Goal: Information Seeking & Learning: Learn about a topic

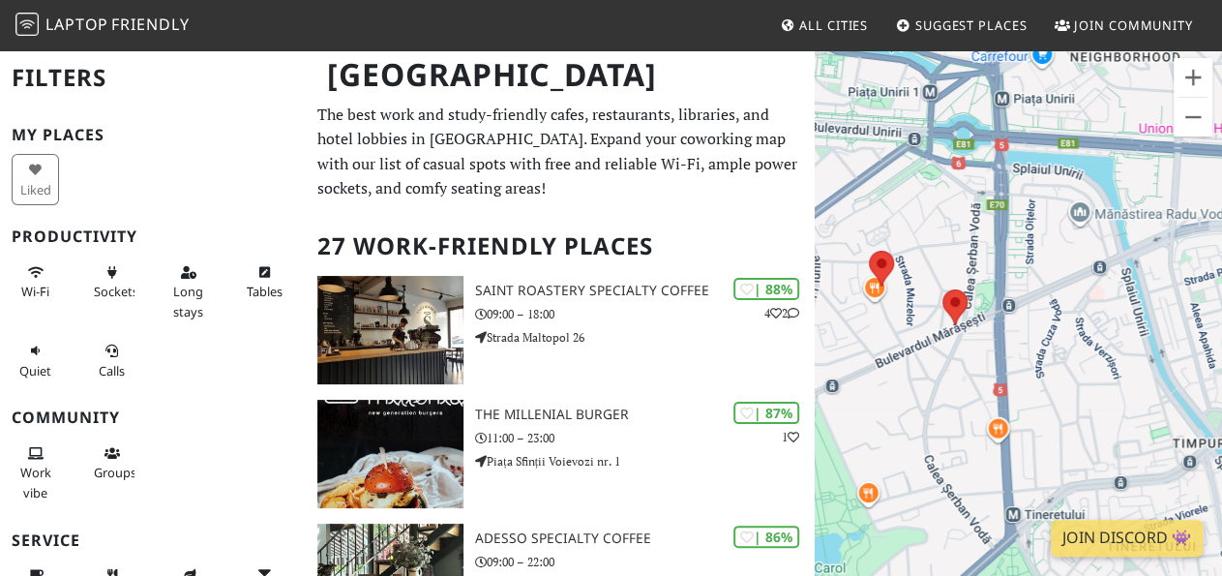
drag, startPoint x: 1039, startPoint y: 386, endPoint x: 985, endPoint y: 247, distance: 149.5
click at [985, 247] on div "To navigate, press the arrow keys." at bounding box center [1018, 336] width 407 height 576
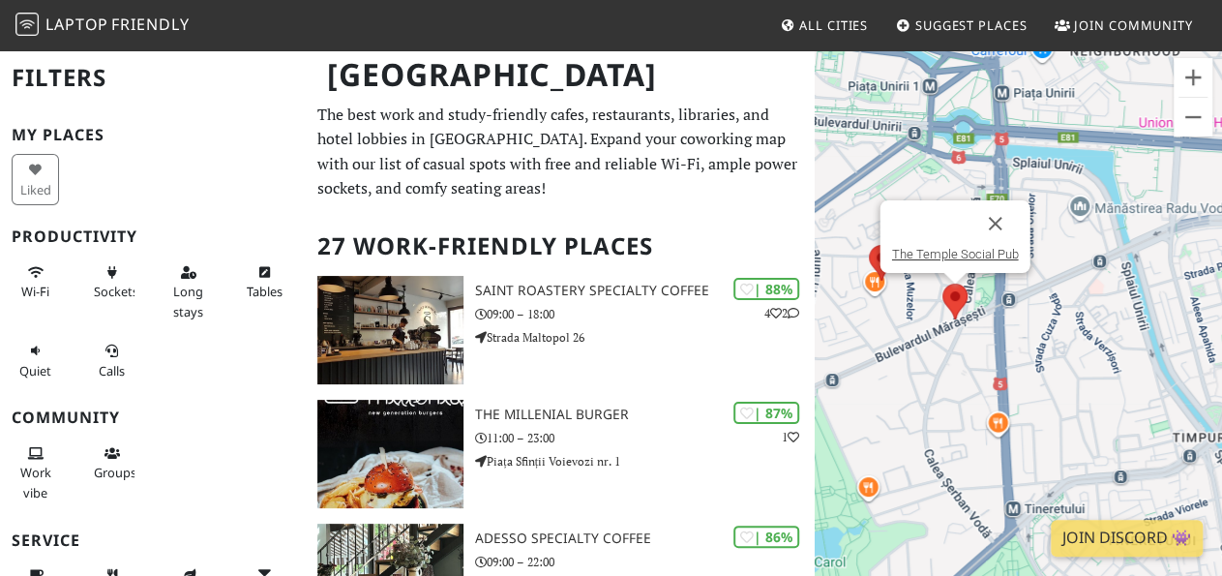
click at [963, 303] on img at bounding box center [955, 301] width 41 height 51
click at [951, 303] on img at bounding box center [955, 301] width 41 height 51
click at [996, 215] on button "Close" at bounding box center [995, 223] width 46 height 46
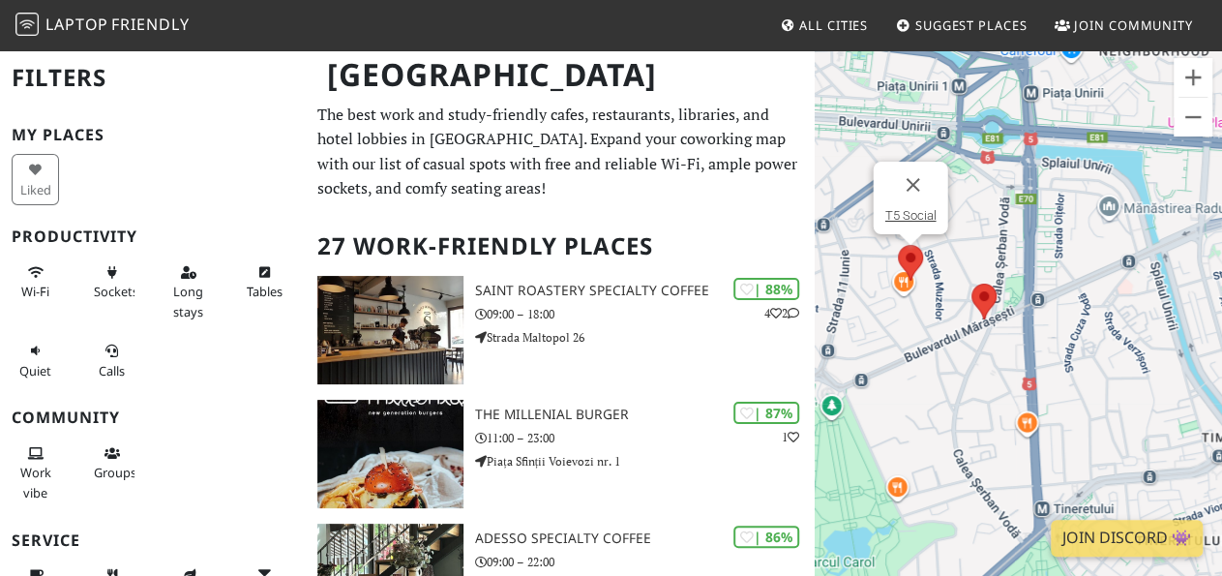
click at [914, 257] on img at bounding box center [910, 262] width 41 height 51
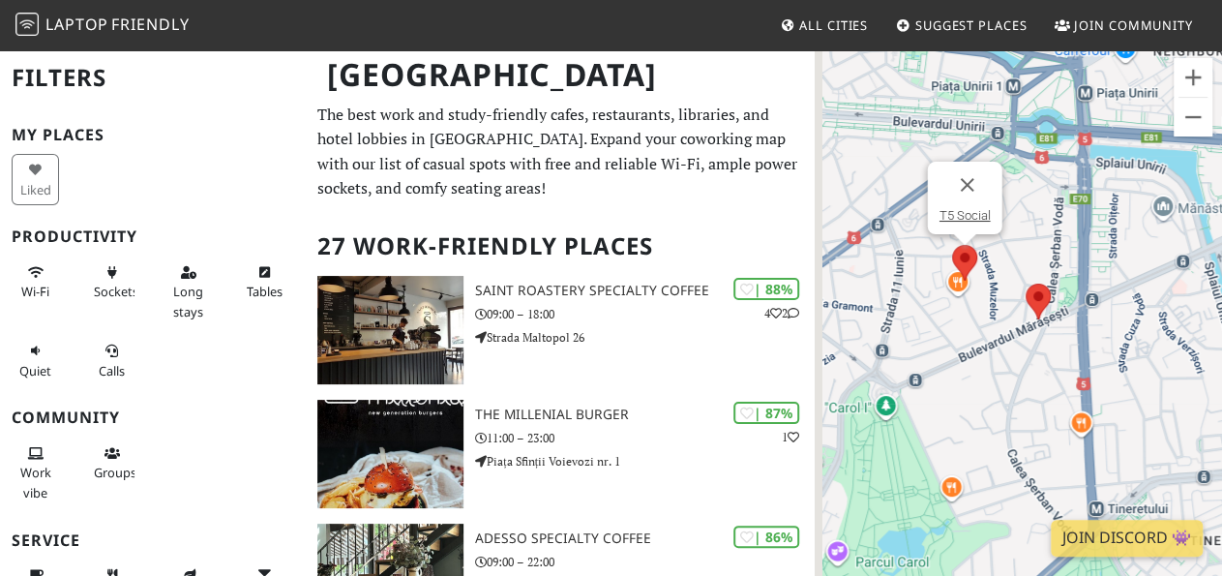
drag, startPoint x: 1073, startPoint y: 268, endPoint x: 1129, endPoint y: 268, distance: 56.1
click at [1129, 268] on div "To navigate, press the arrow keys. T5 Social" at bounding box center [1018, 336] width 407 height 576
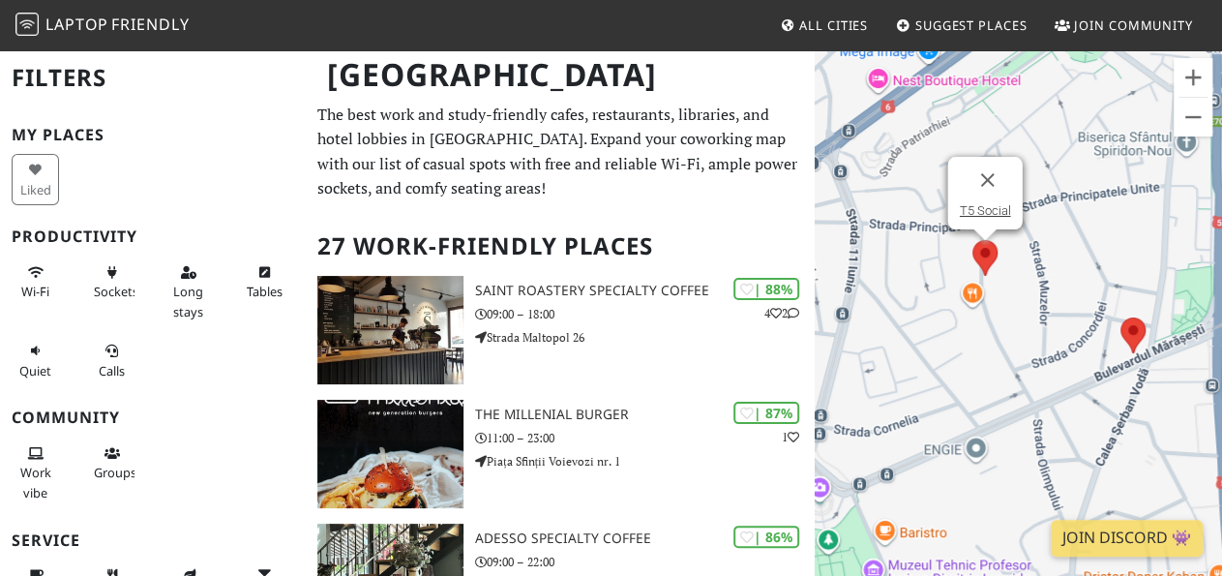
click at [987, 246] on img at bounding box center [985, 257] width 41 height 51
click at [986, 207] on link "T5 Social" at bounding box center [984, 210] width 51 height 15
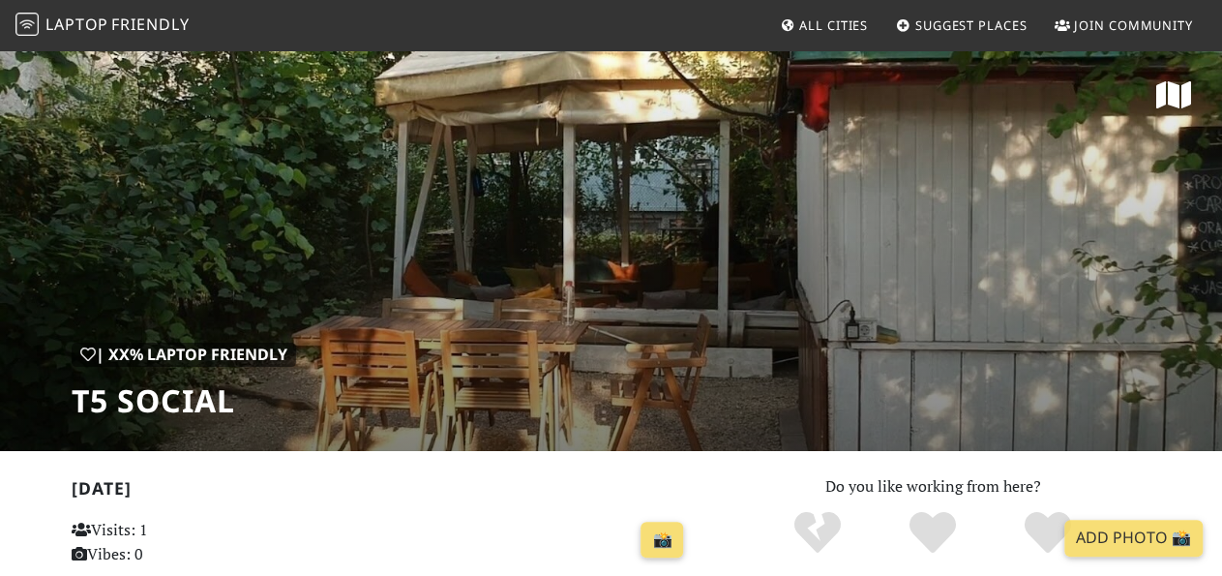
click at [711, 247] on div "| XX% Laptop Friendly T5 Social" at bounding box center [611, 249] width 1222 height 403
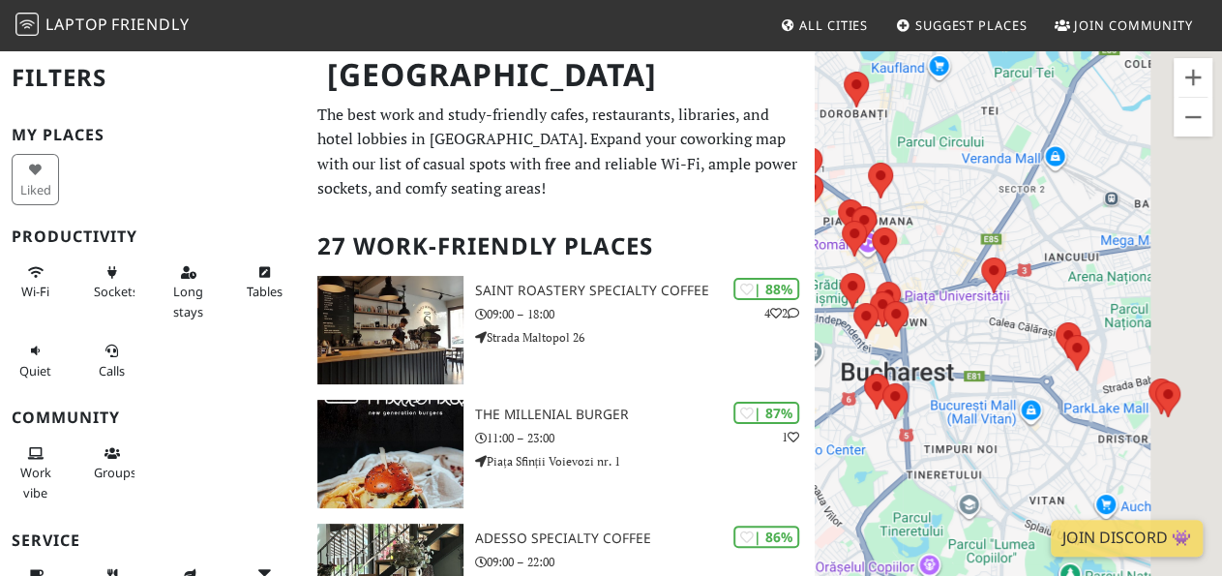
drag, startPoint x: 1127, startPoint y: 318, endPoint x: 946, endPoint y: 334, distance: 181.6
click at [946, 334] on div "To navigate, press the arrow keys." at bounding box center [1018, 336] width 407 height 576
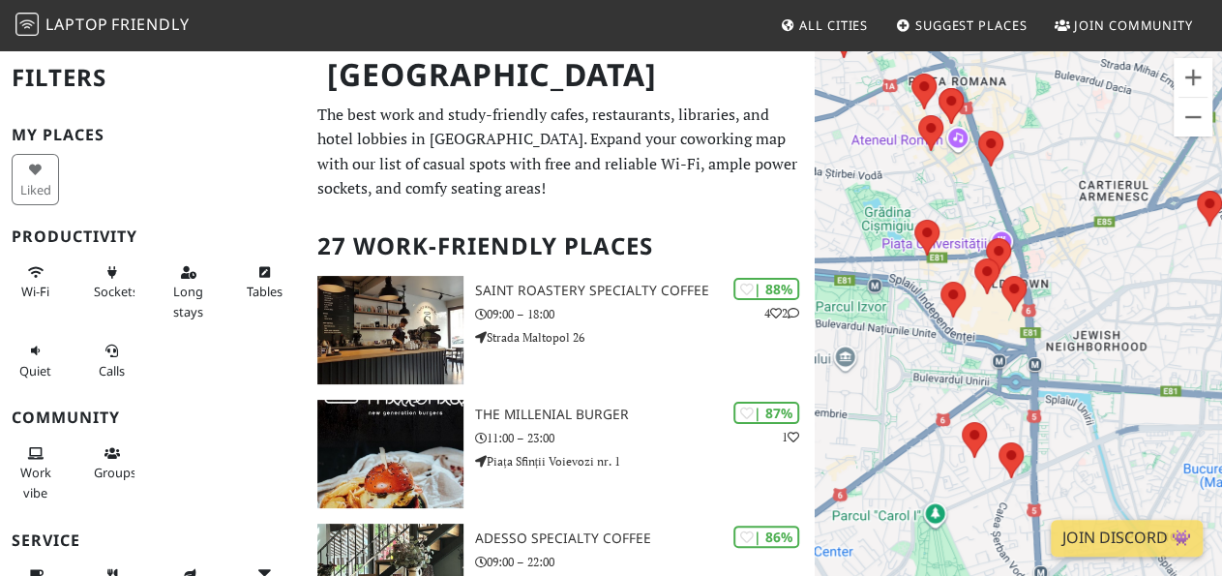
drag, startPoint x: 952, startPoint y: 316, endPoint x: 1125, endPoint y: 289, distance: 174.4
click at [1125, 289] on div "To navigate, press the arrow keys." at bounding box center [1018, 336] width 407 height 576
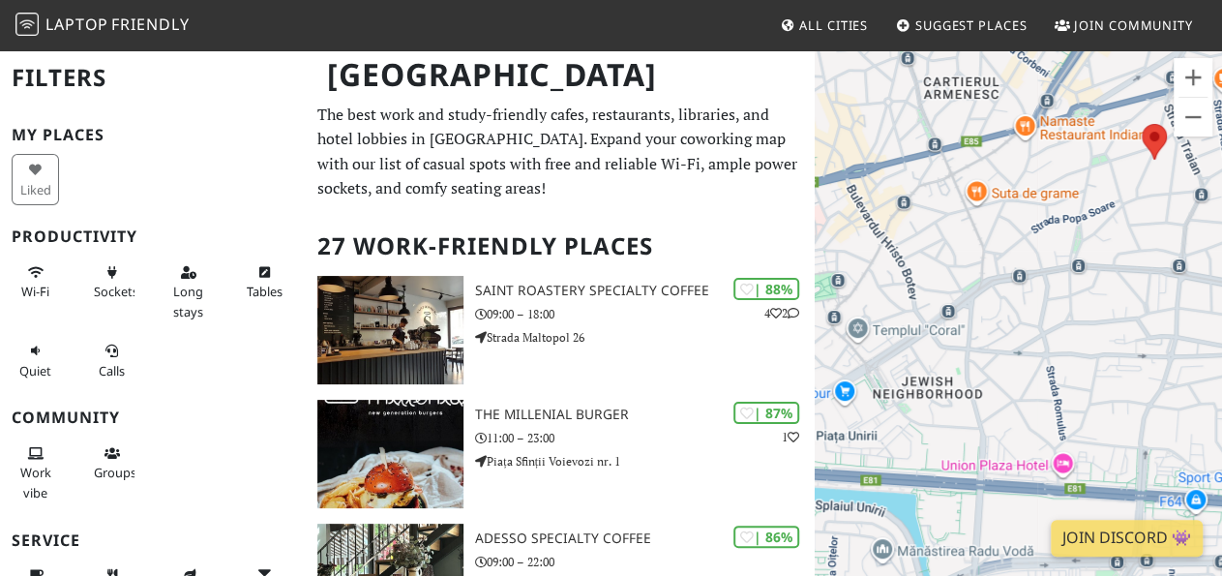
drag, startPoint x: 1211, startPoint y: 255, endPoint x: 1018, endPoint y: 389, distance: 234.4
click at [1018, 389] on div "To navigate, press the arrow keys." at bounding box center [1018, 336] width 407 height 576
drag, startPoint x: 1132, startPoint y: 218, endPoint x: 1004, endPoint y: 292, distance: 148.7
click at [1004, 292] on div "To navigate, press the arrow keys." at bounding box center [1018, 336] width 407 height 576
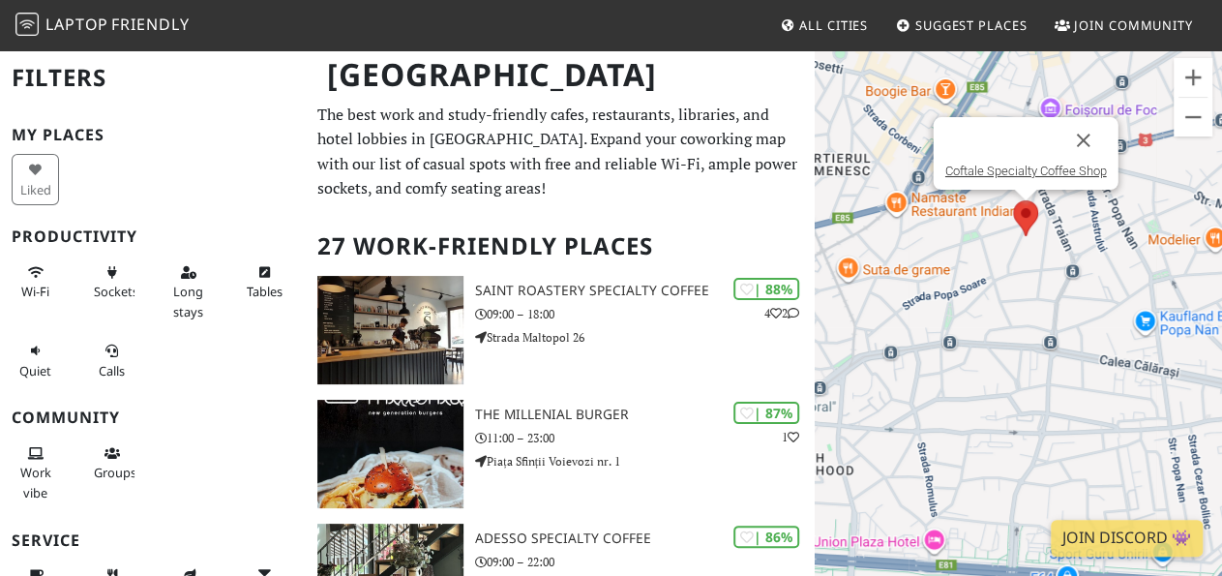
click at [1023, 214] on img at bounding box center [1026, 218] width 41 height 51
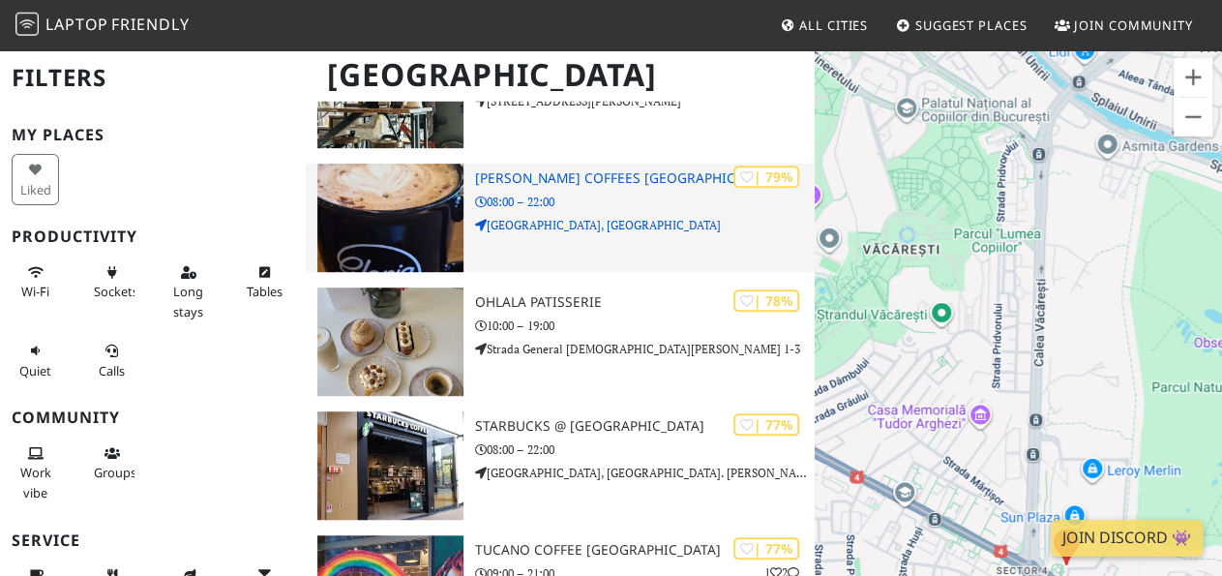
scroll to position [705, 0]
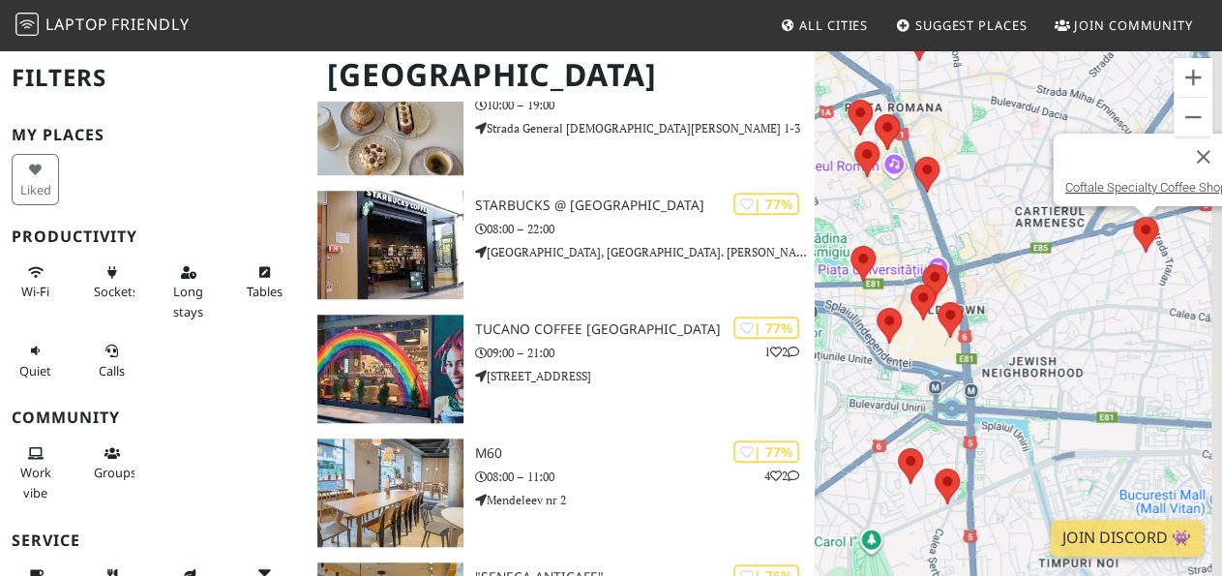
drag, startPoint x: 959, startPoint y: 426, endPoint x: 804, endPoint y: 565, distance: 208.3
click at [815, 565] on div "To navigate, press the arrow keys. Coftale Specialty Coffee Shop" at bounding box center [1018, 336] width 407 height 576
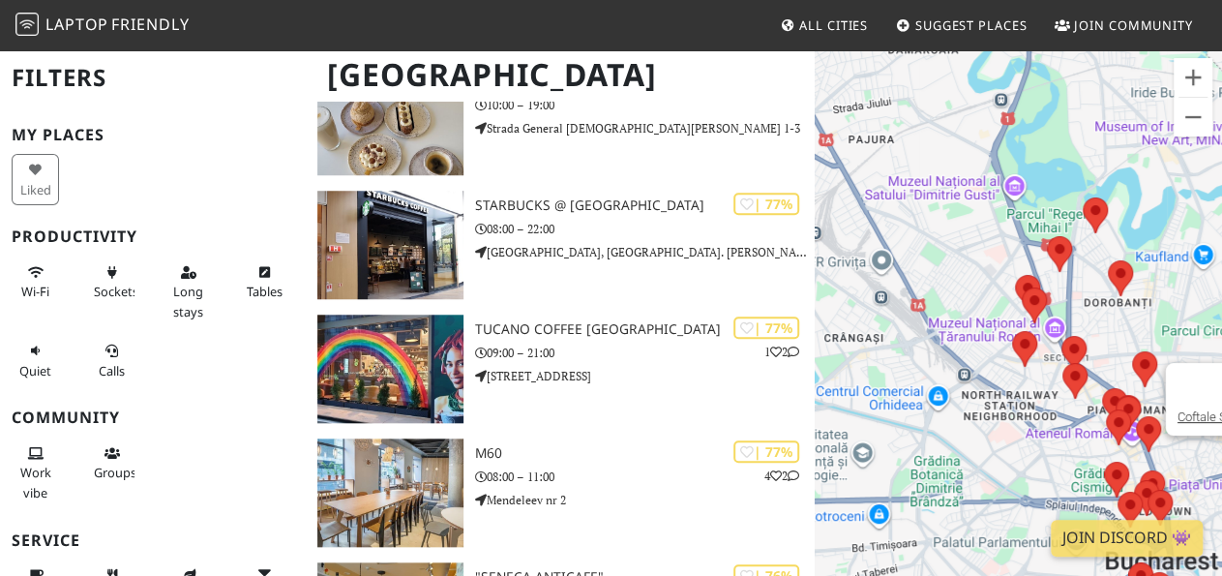
drag, startPoint x: 1036, startPoint y: 400, endPoint x: 1230, endPoint y: 524, distance: 229.8
click at [1221, 524] on div "To navigate, press the arrow keys. Coftale Specialty Coffee Shop" at bounding box center [1018, 336] width 407 height 576
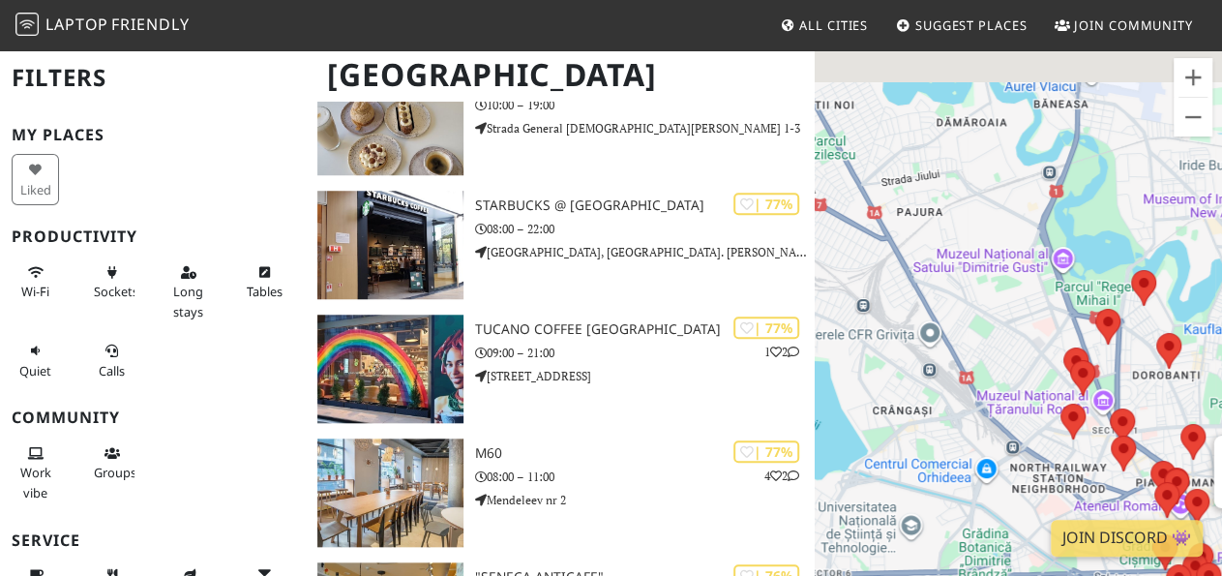
drag, startPoint x: 922, startPoint y: 315, endPoint x: 996, endPoint y: 442, distance: 147.4
click at [996, 442] on div "To navigate, press the arrow keys. Coftale Specialty Coffee Shop" at bounding box center [1018, 336] width 407 height 576
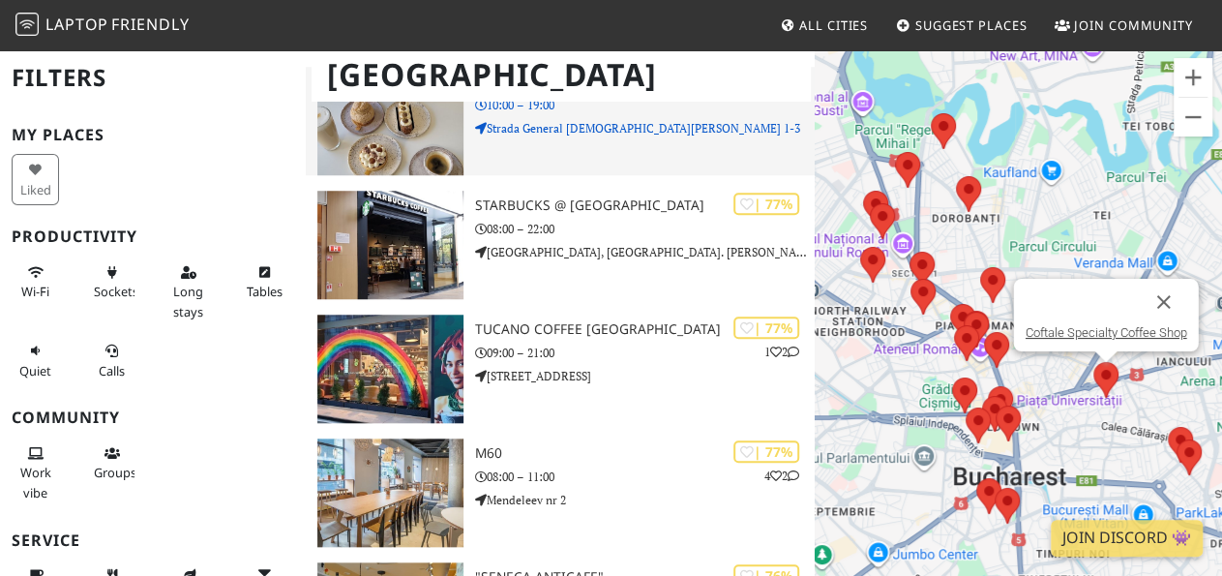
drag, startPoint x: 948, startPoint y: 342, endPoint x: 705, endPoint y: 133, distance: 321.2
click at [815, 119] on div "To navigate, press the arrow keys. Coftale Specialty Coffee Shop" at bounding box center [1018, 336] width 407 height 576
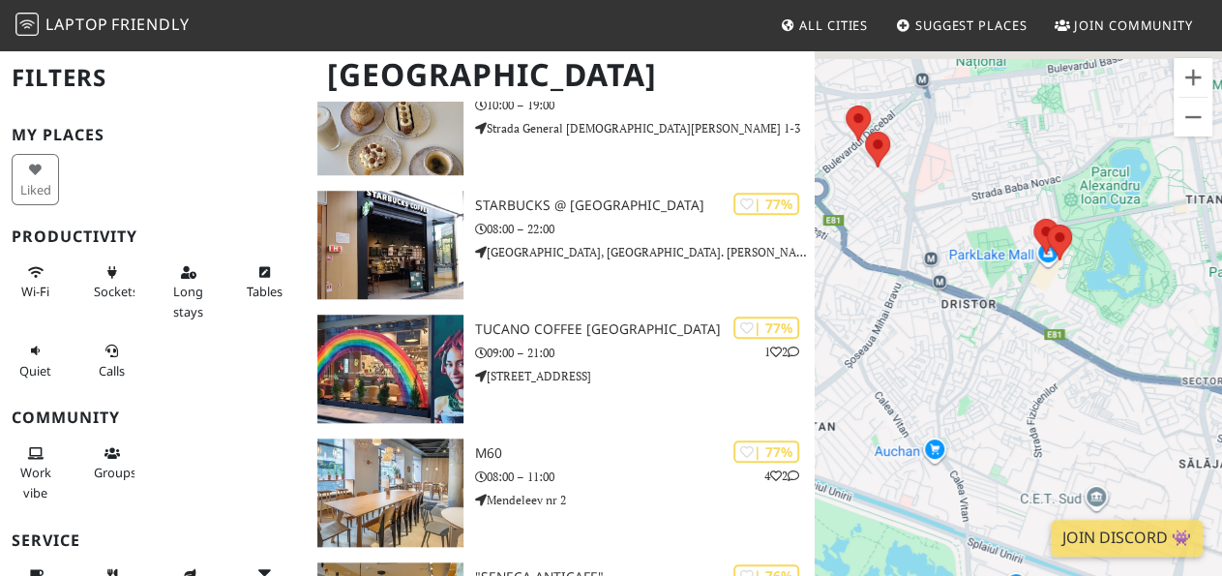
drag, startPoint x: 1077, startPoint y: 271, endPoint x: 876, endPoint y: 520, distance: 320.0
click at [876, 520] on div "To navigate, press the arrow keys. Coftale Specialty Coffee Shop" at bounding box center [1018, 336] width 407 height 576
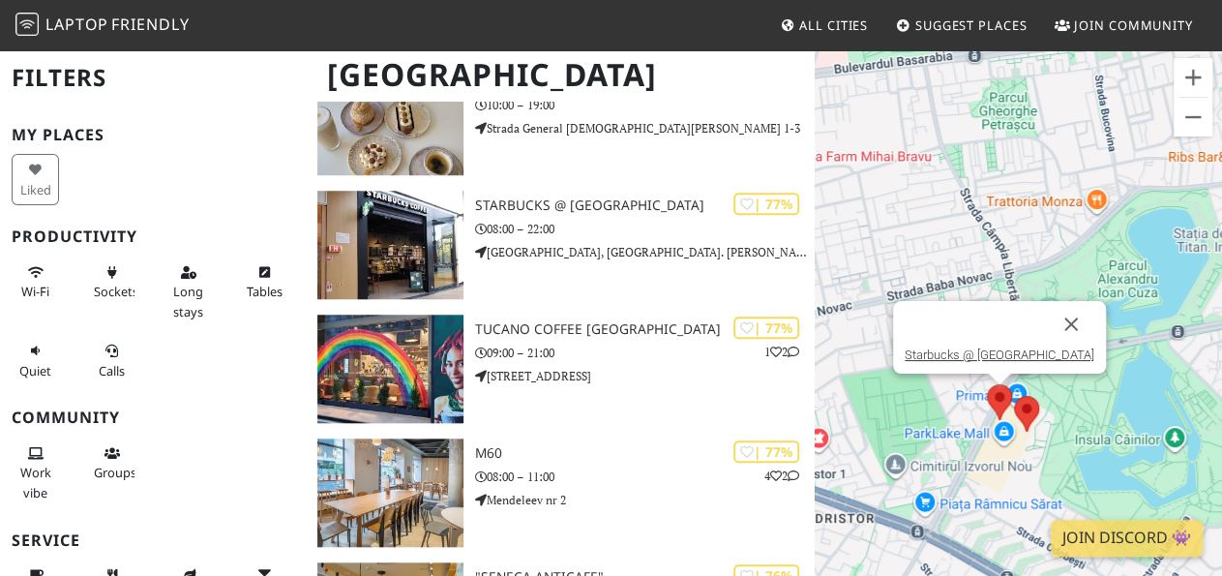
click at [1000, 392] on img at bounding box center [999, 401] width 41 height 51
click at [1027, 415] on img at bounding box center [1026, 413] width 41 height 51
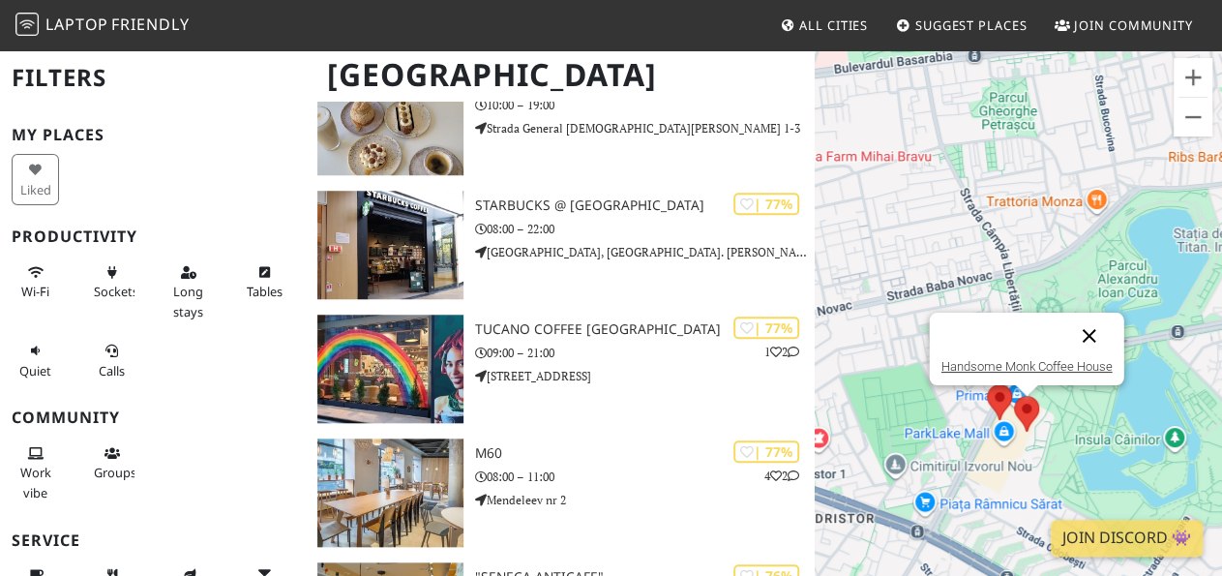
click at [1093, 333] on button "Close" at bounding box center [1089, 336] width 46 height 46
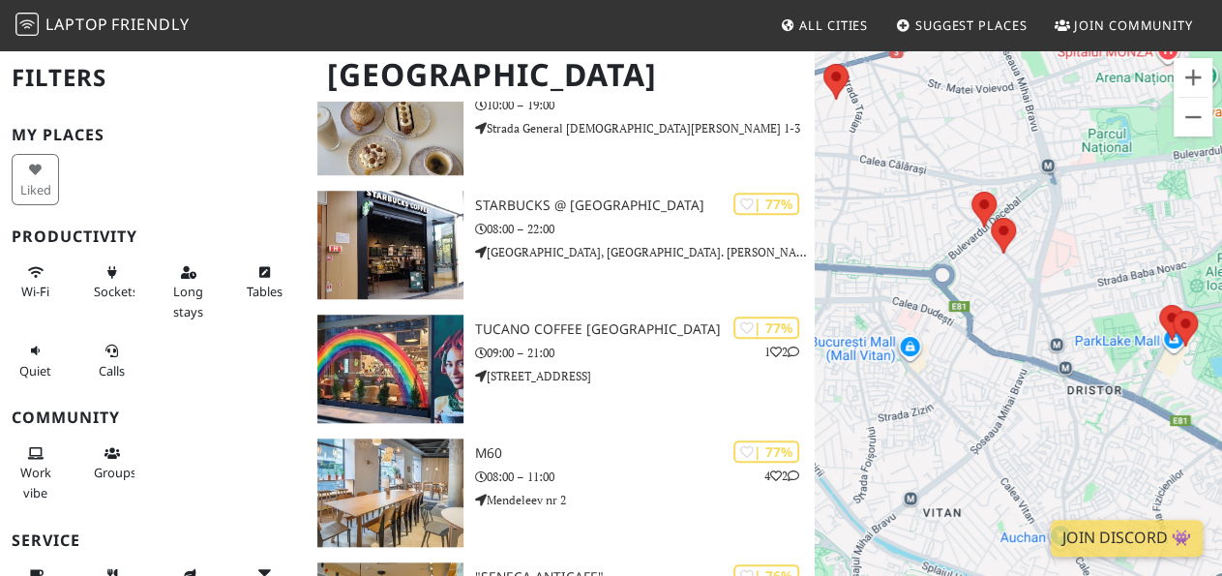
drag, startPoint x: 919, startPoint y: 404, endPoint x: 1114, endPoint y: 285, distance: 227.5
click at [1114, 285] on div "To navigate, press the arrow keys." at bounding box center [1018, 336] width 407 height 576
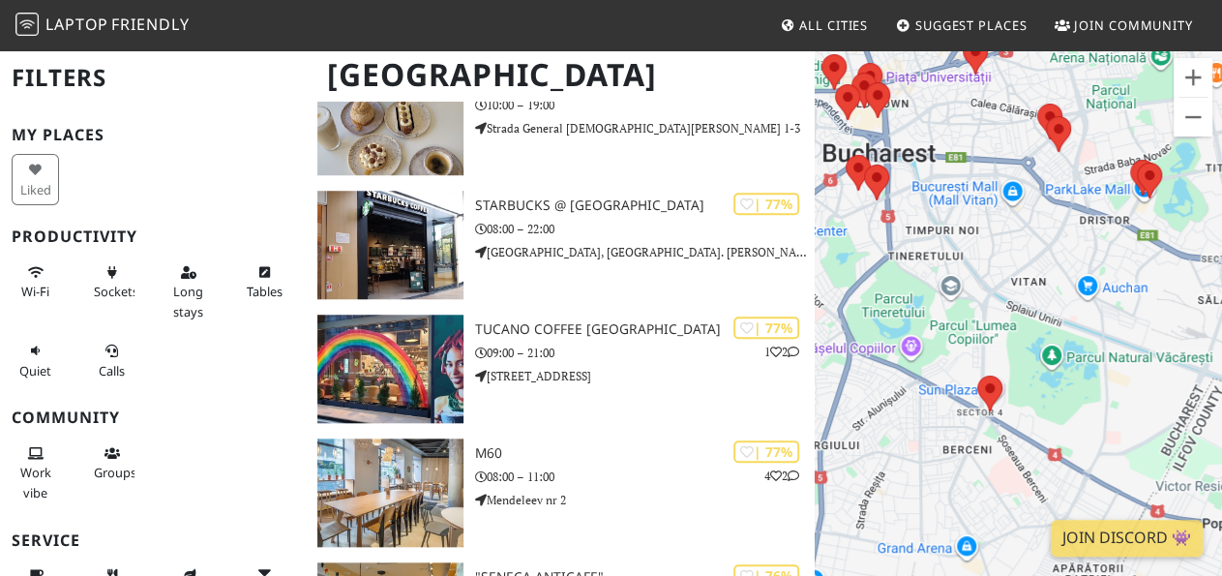
drag, startPoint x: 999, startPoint y: 452, endPoint x: 1002, endPoint y: 323, distance: 128.7
click at [1002, 323] on div "To navigate, press the arrow keys." at bounding box center [1018, 336] width 407 height 576
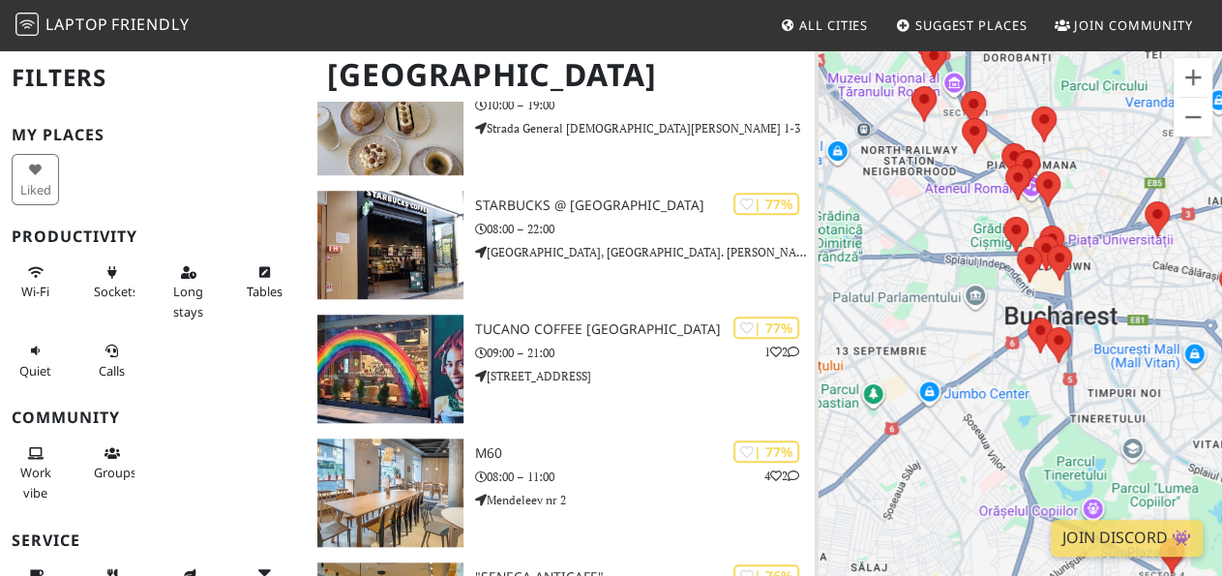
drag, startPoint x: 936, startPoint y: 215, endPoint x: 1122, endPoint y: 382, distance: 250.1
click at [1122, 382] on div "To navigate, press the arrow keys." at bounding box center [1018, 336] width 407 height 576
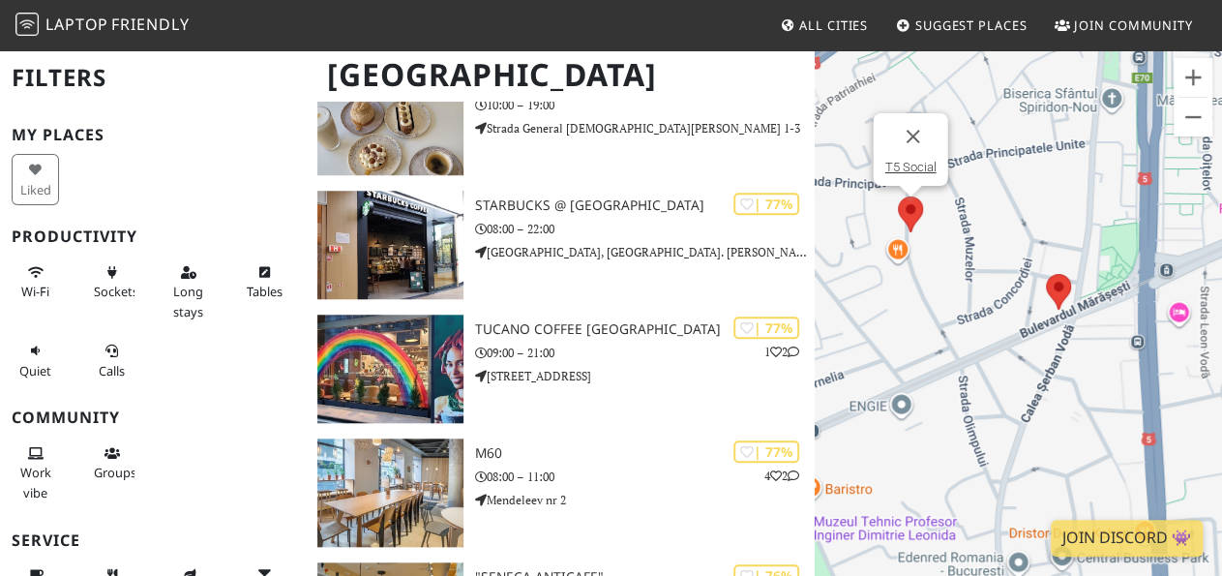
click at [915, 212] on img at bounding box center [910, 214] width 41 height 51
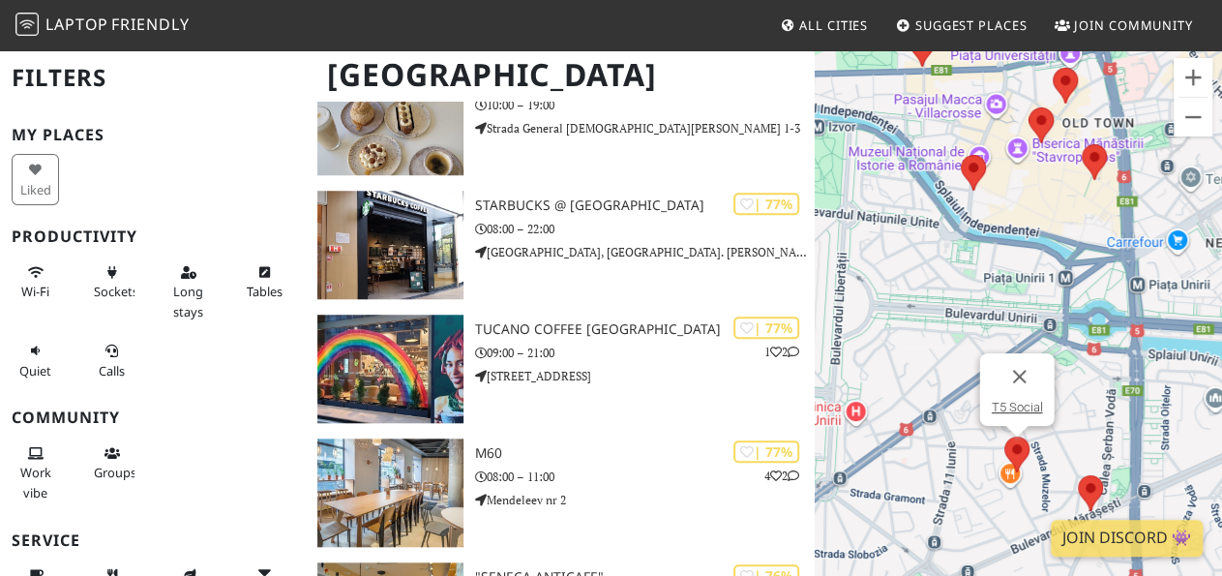
drag, startPoint x: 1022, startPoint y: 134, endPoint x: 1071, endPoint y: 386, distance: 257.4
click at [1071, 386] on div "To navigate, press the arrow keys. T5 Social" at bounding box center [1018, 336] width 407 height 576
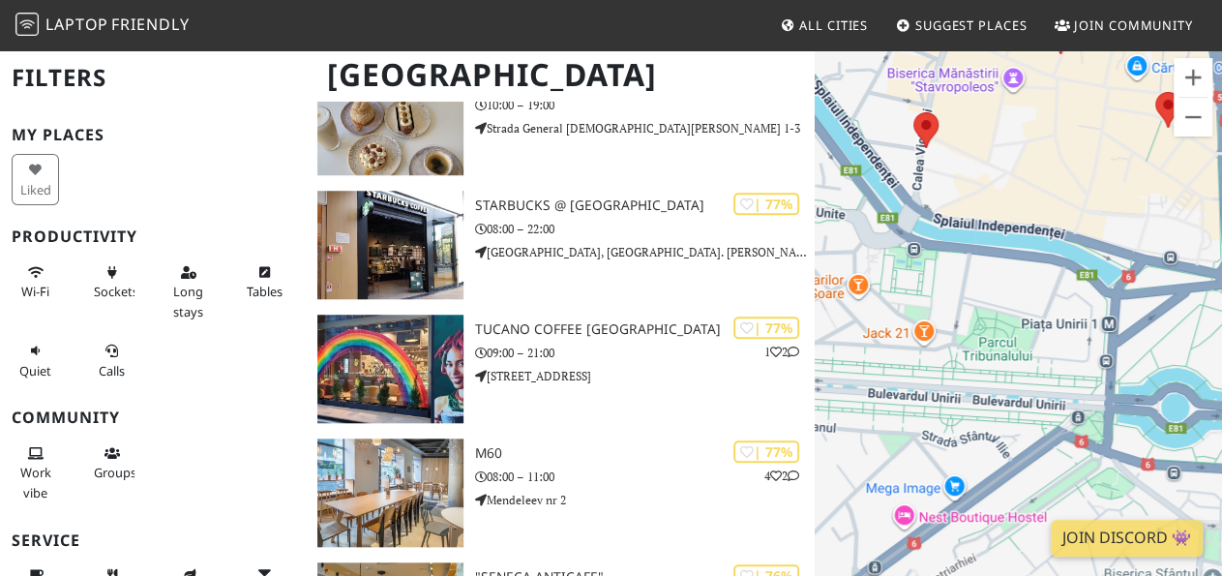
drag, startPoint x: 926, startPoint y: 215, endPoint x: 1042, endPoint y: 360, distance: 185.9
click at [1042, 360] on div "To navigate, press the arrow keys. T5 Social" at bounding box center [1018, 336] width 407 height 576
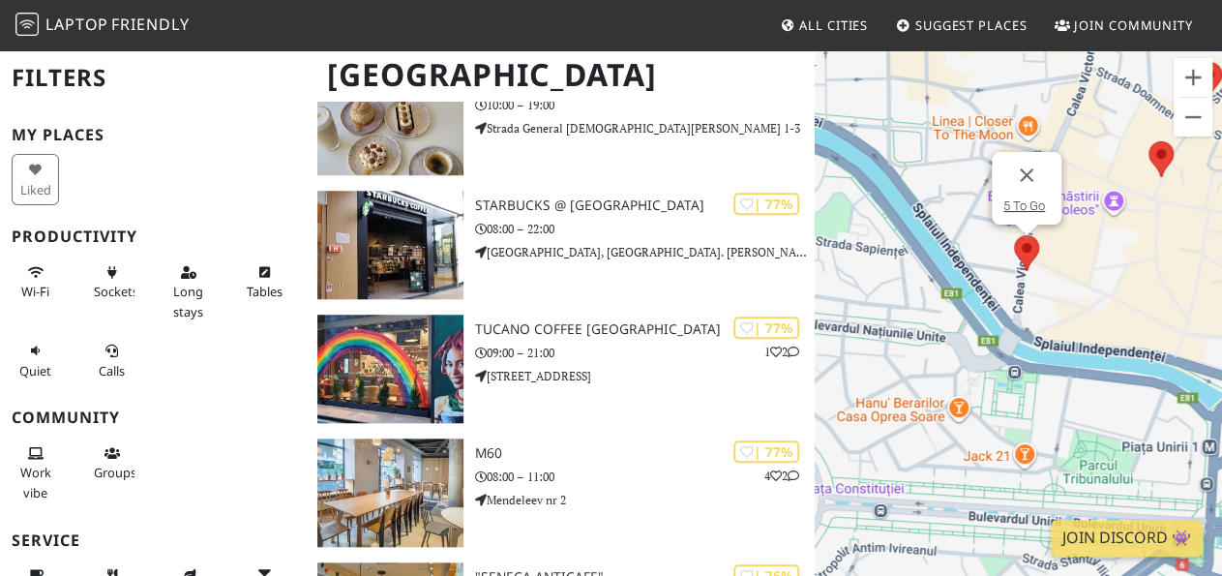
click at [1019, 249] on img at bounding box center [1026, 252] width 41 height 51
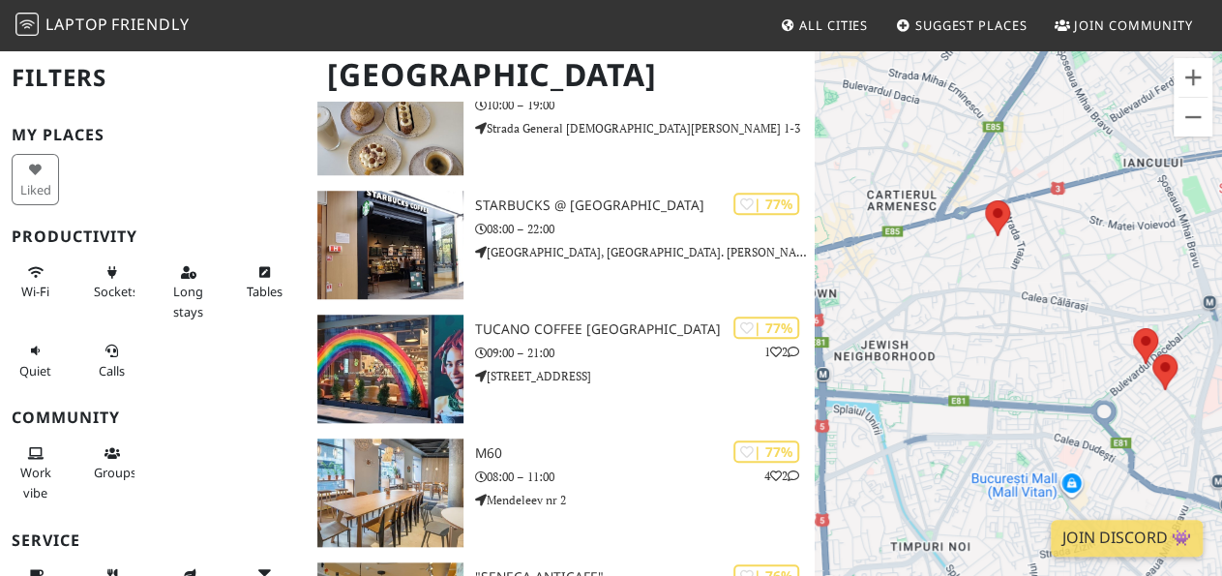
drag, startPoint x: 1044, startPoint y: 414, endPoint x: 695, endPoint y: 405, distance: 349.5
click at [815, 405] on div "To navigate, press the arrow keys. 5 To Go" at bounding box center [1018, 336] width 407 height 576
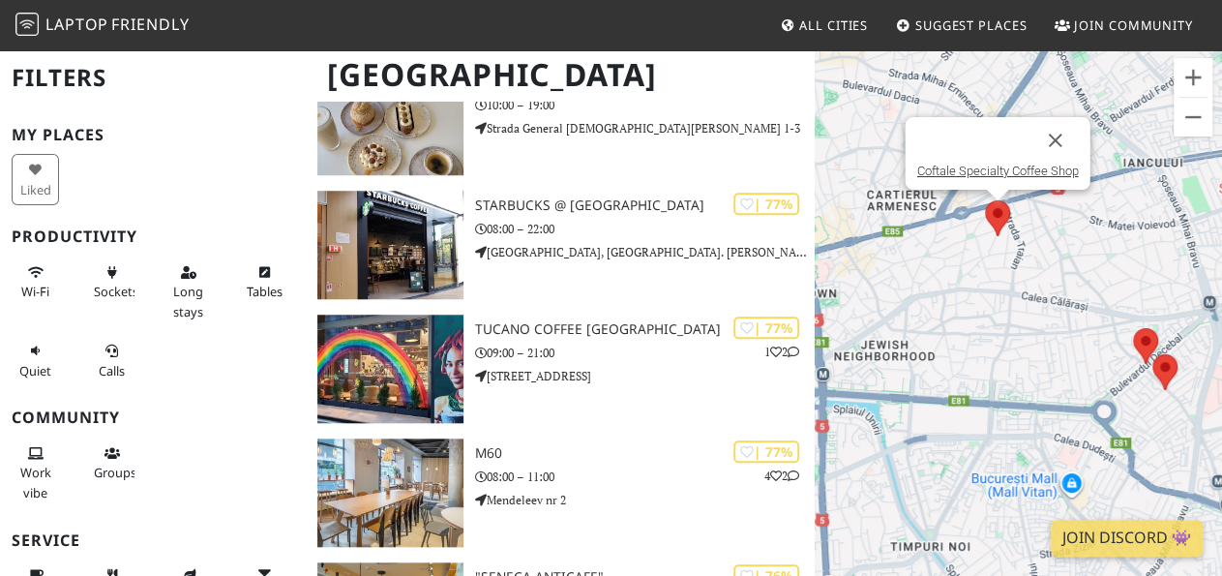
click at [994, 210] on img at bounding box center [997, 218] width 41 height 51
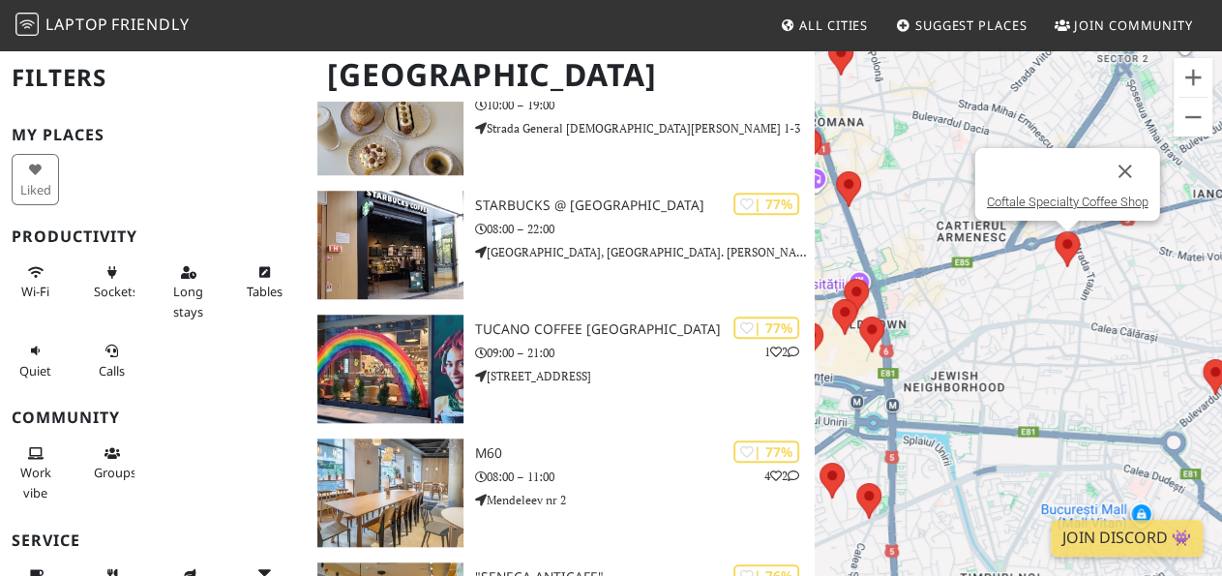
drag, startPoint x: 927, startPoint y: 285, endPoint x: 997, endPoint y: 318, distance: 77.1
click at [997, 318] on div "To navigate, press the arrow keys. Coftale Specialty Coffee Shop" at bounding box center [1018, 336] width 407 height 576
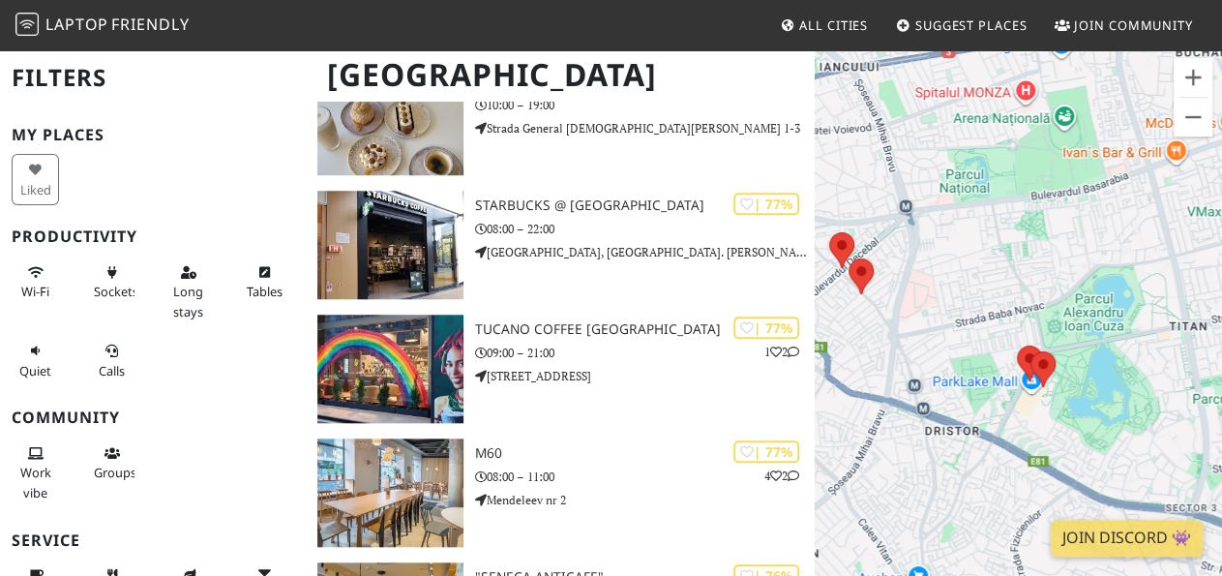
drag, startPoint x: 1144, startPoint y: 386, endPoint x: 766, endPoint y: 259, distance: 398.2
click at [815, 259] on div "To navigate, press the arrow keys. Coftale Specialty Coffee Shop" at bounding box center [1018, 336] width 407 height 576
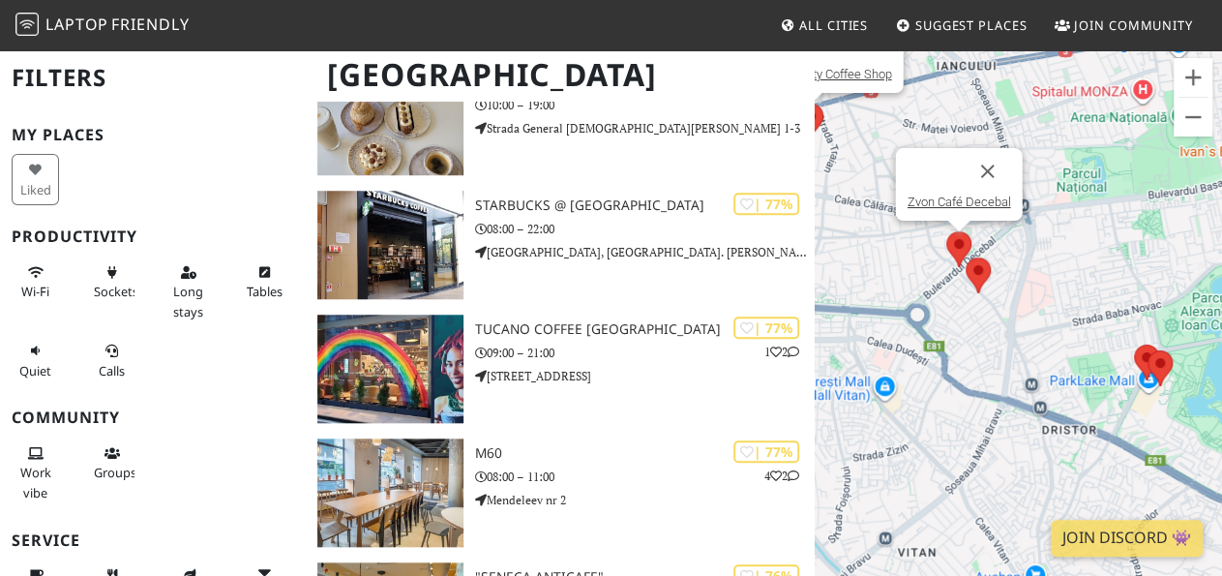
click at [958, 243] on img at bounding box center [959, 249] width 41 height 51
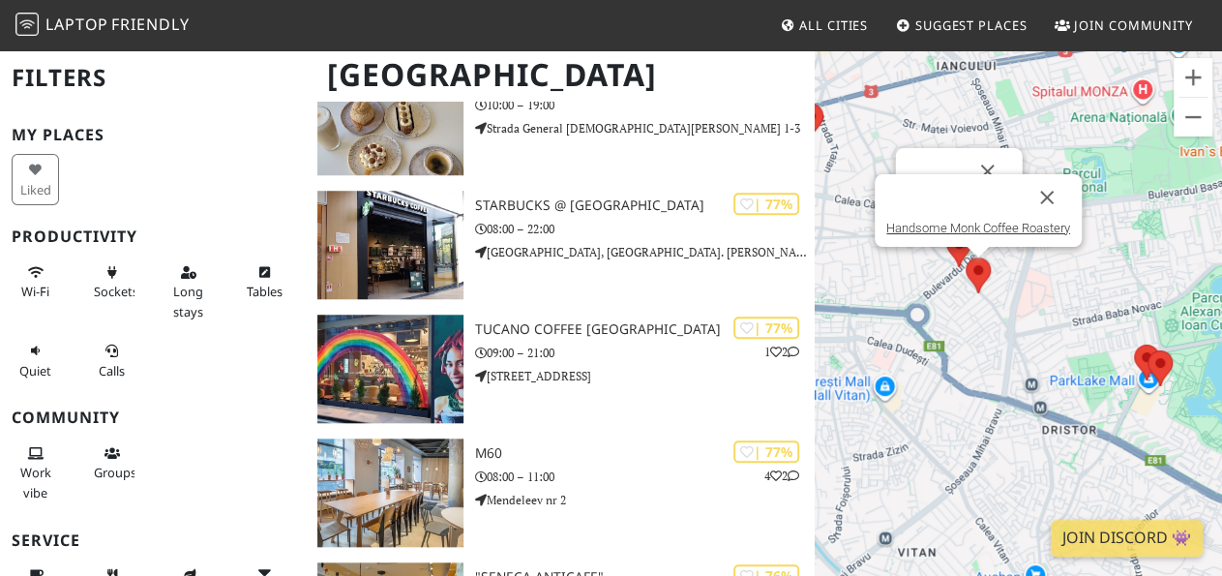
click at [984, 265] on img at bounding box center [978, 275] width 41 height 51
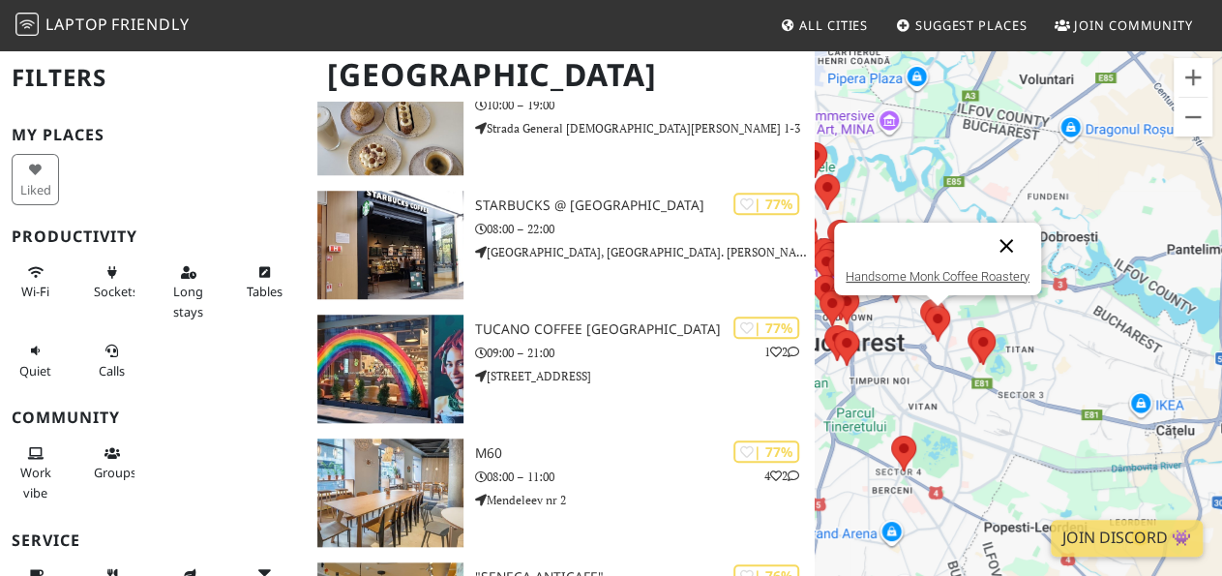
click at [1012, 246] on button "Close" at bounding box center [1006, 246] width 46 height 46
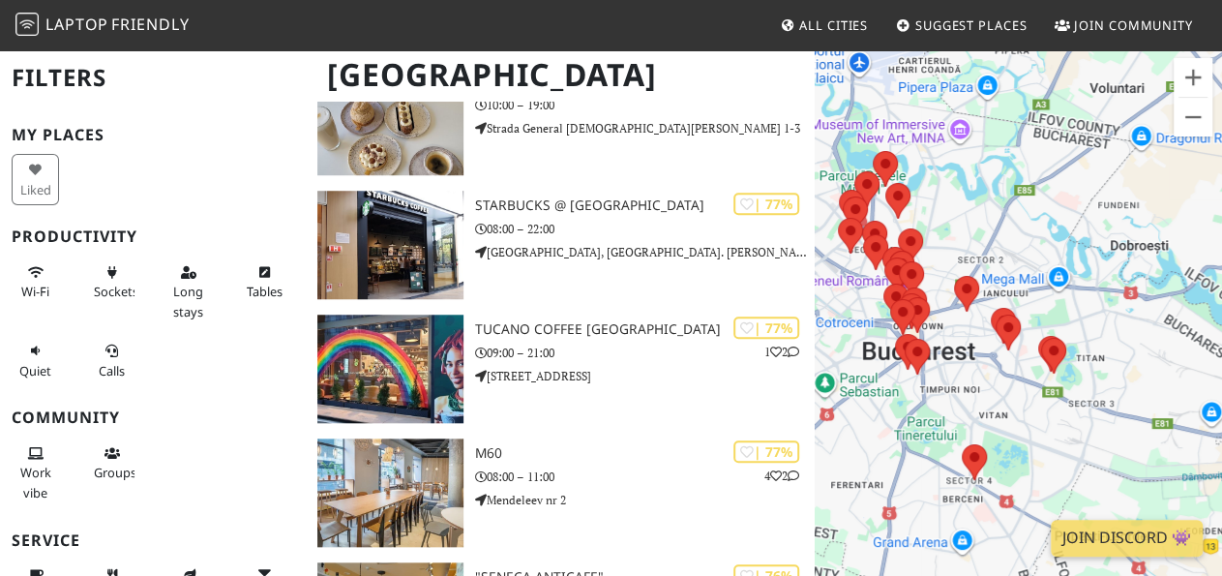
drag, startPoint x: 912, startPoint y: 371, endPoint x: 1038, endPoint y: 373, distance: 126.8
click at [1038, 373] on div "To navigate, press the arrow keys." at bounding box center [1018, 336] width 407 height 576
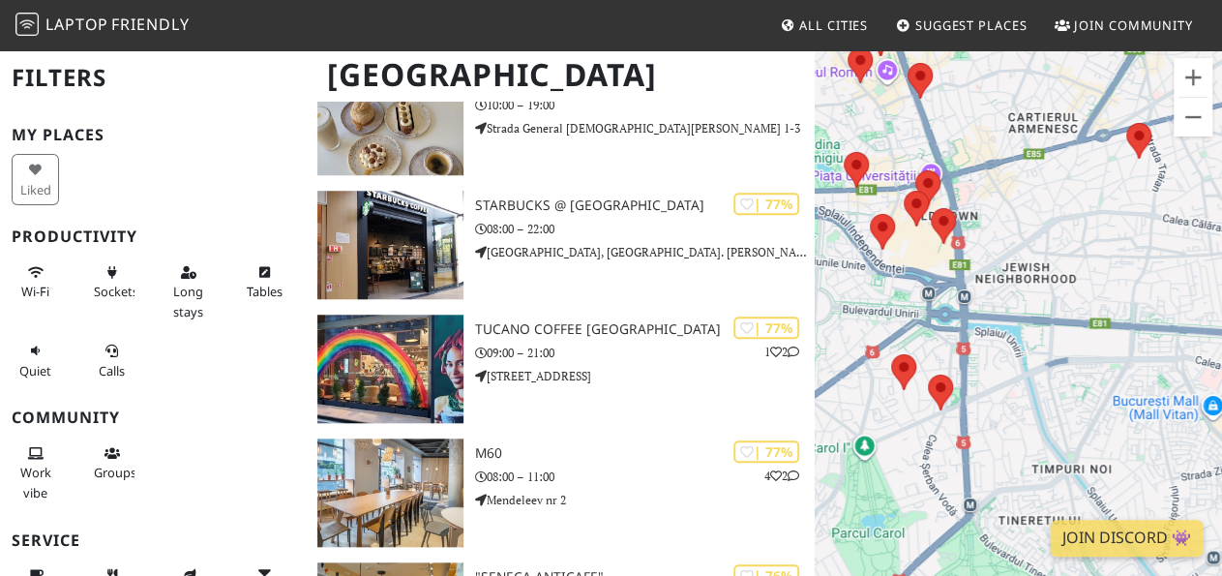
drag, startPoint x: 942, startPoint y: 255, endPoint x: 1010, endPoint y: 361, distance: 126.7
click at [1010, 361] on div "To navigate, press the arrow keys." at bounding box center [1018, 336] width 407 height 576
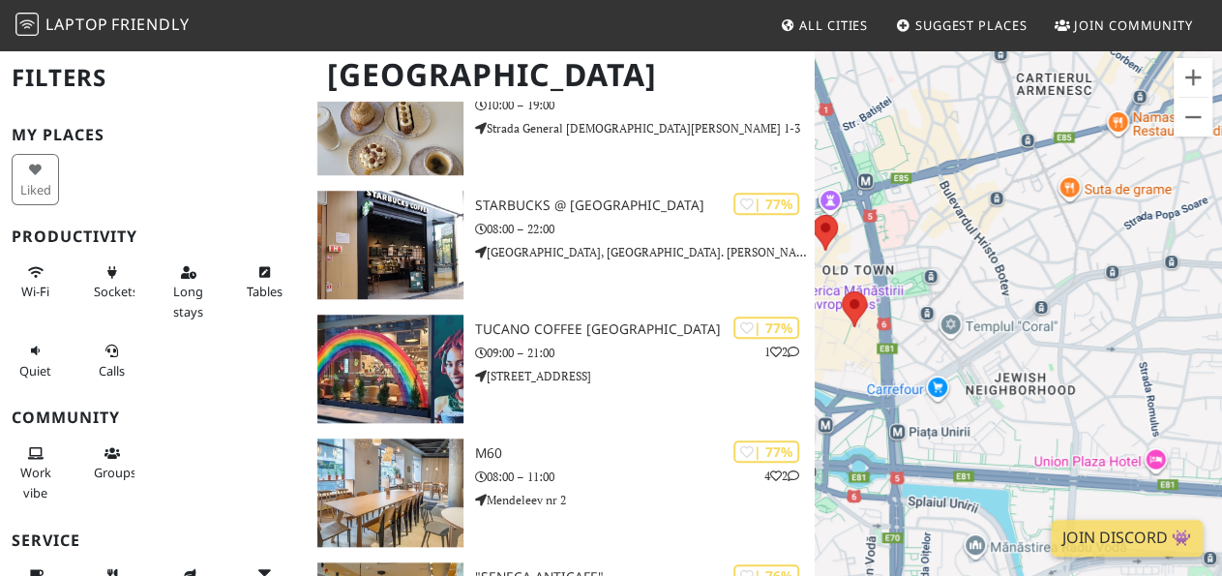
drag, startPoint x: 943, startPoint y: 318, endPoint x: 827, endPoint y: 358, distance: 121.8
click at [827, 358] on div "To navigate, press the arrow keys." at bounding box center [1018, 336] width 407 height 576
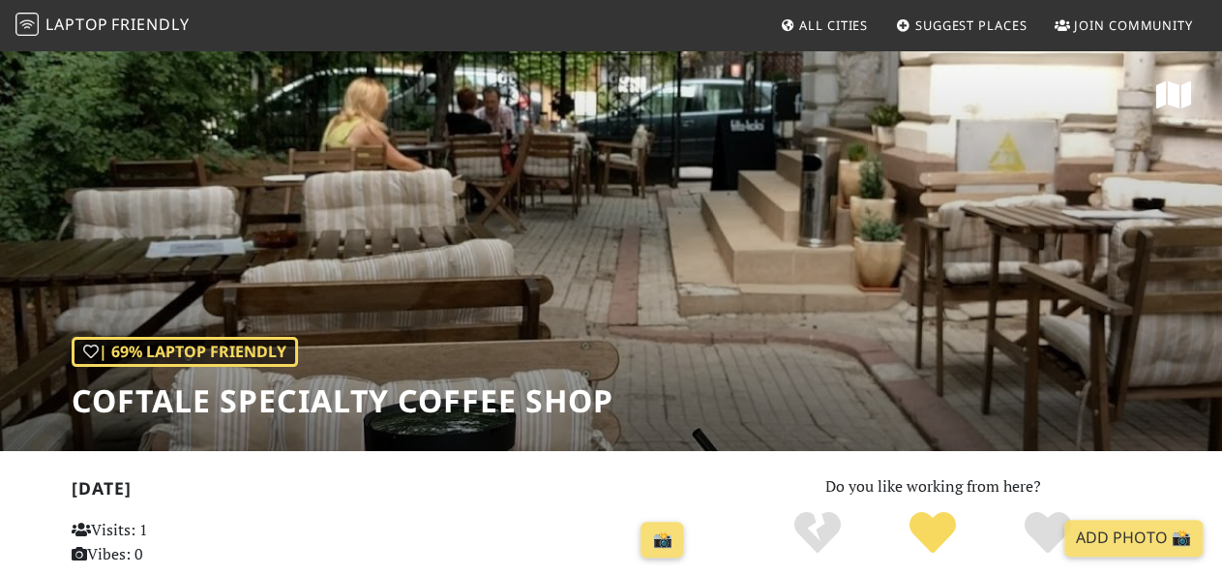
click at [339, 217] on div "| 69% Laptop Friendly Coftale Specialty Coffee Shop" at bounding box center [611, 249] width 1222 height 403
click at [379, 230] on div "| 69% Laptop Friendly Coftale Specialty Coffee Shop" at bounding box center [611, 249] width 1222 height 403
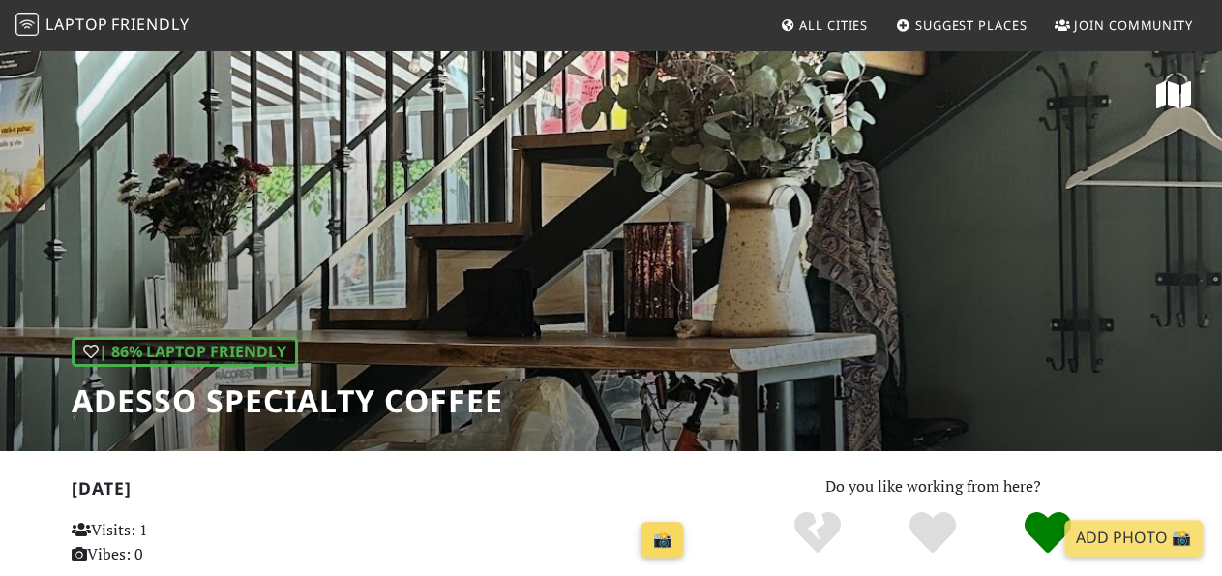
click at [665, 539] on link "📸" at bounding box center [662, 540] width 43 height 37
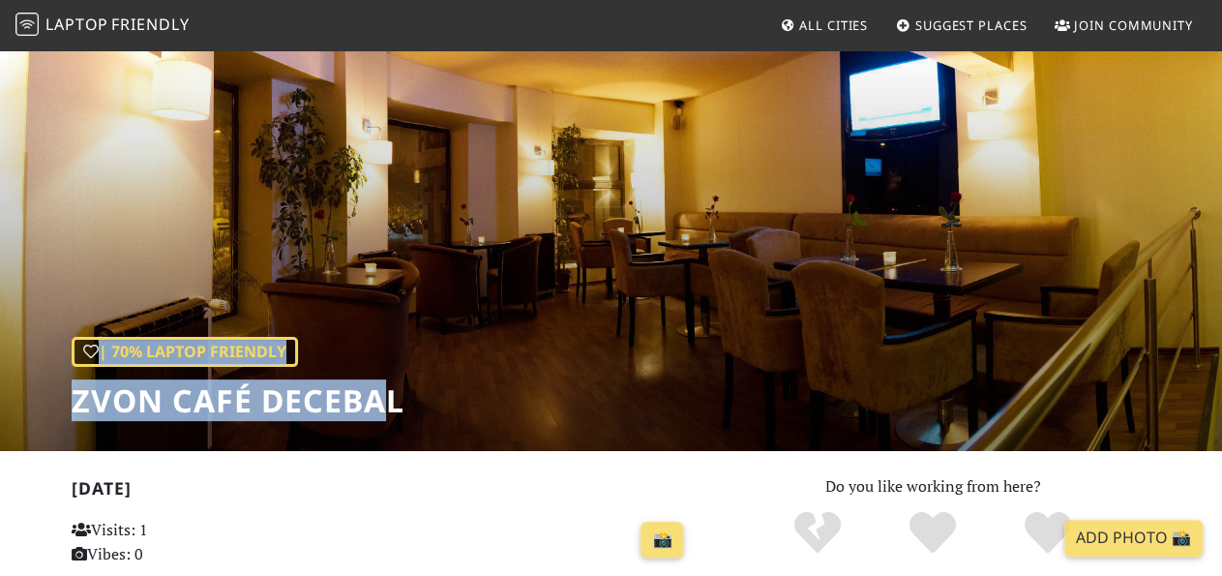
drag, startPoint x: 418, startPoint y: 412, endPoint x: 395, endPoint y: 401, distance: 26.0
click at [383, 413] on div "| 70% Laptop Friendly Zvon Café Decebal" at bounding box center [611, 249] width 1222 height 403
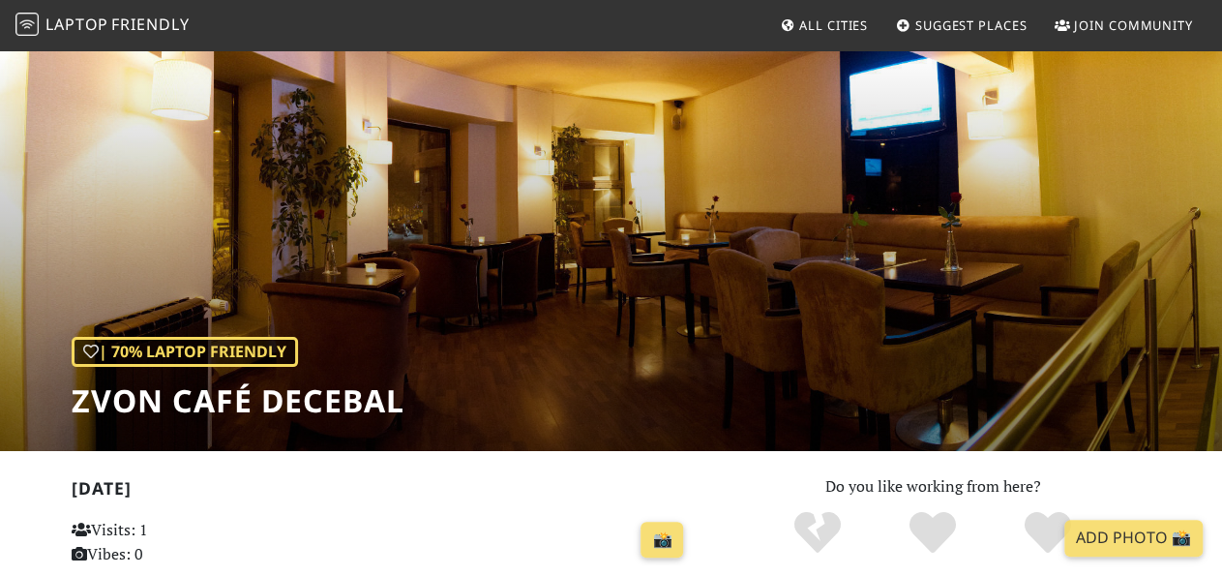
click at [457, 411] on div "| 70% Laptop Friendly Zvon Café Decebal" at bounding box center [611, 249] width 1222 height 403
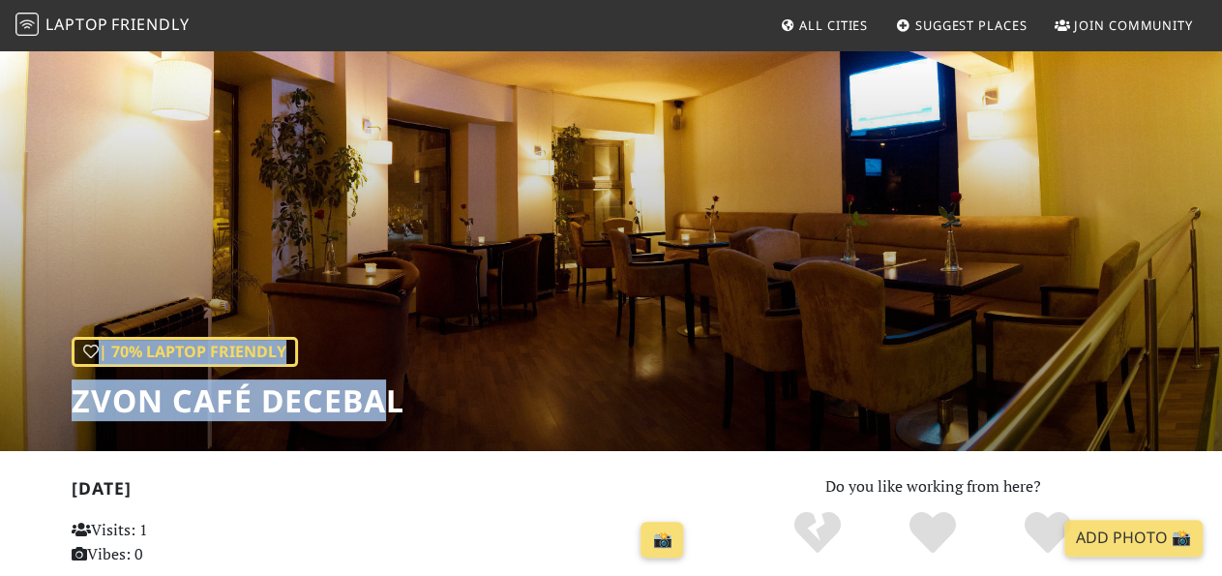
drag, startPoint x: 419, startPoint y: 405, endPoint x: 381, endPoint y: 413, distance: 38.5
click at [379, 409] on div "| 70% Laptop Friendly Zvon Café Decebal" at bounding box center [611, 249] width 1222 height 403
click at [381, 413] on h1 "Zvon Café Decebal" at bounding box center [238, 400] width 333 height 37
drag, startPoint x: 75, startPoint y: 403, endPoint x: 400, endPoint y: 401, distance: 325.2
click at [400, 401] on h1 "Zvon Café Decebal" at bounding box center [238, 400] width 333 height 37
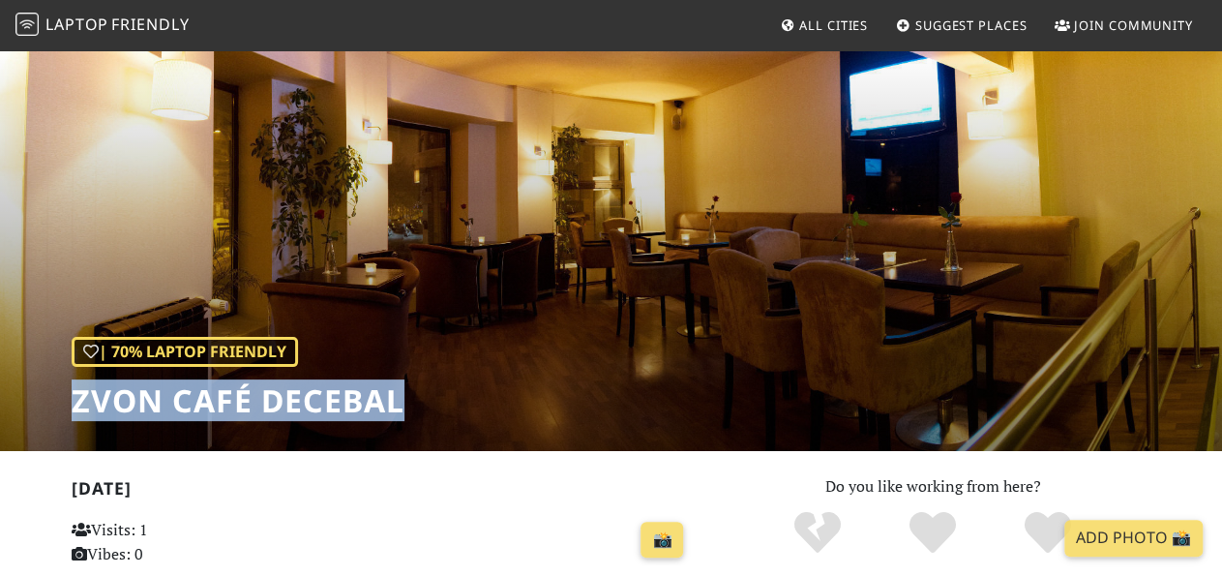
copy h1 "Zvon Café Decebal"
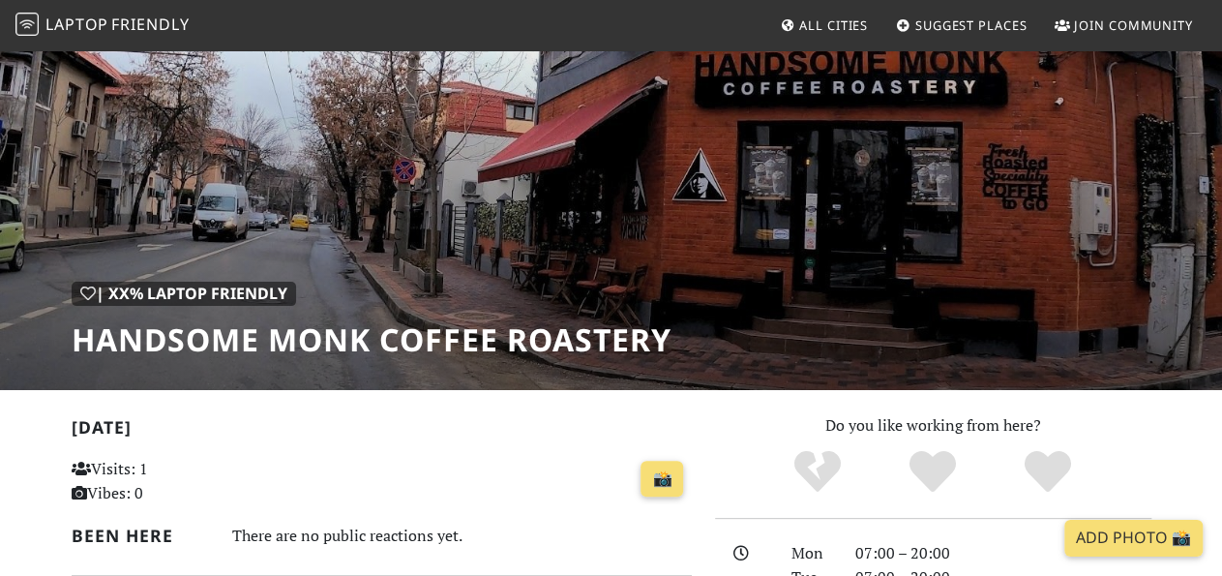
scroll to position [101, 0]
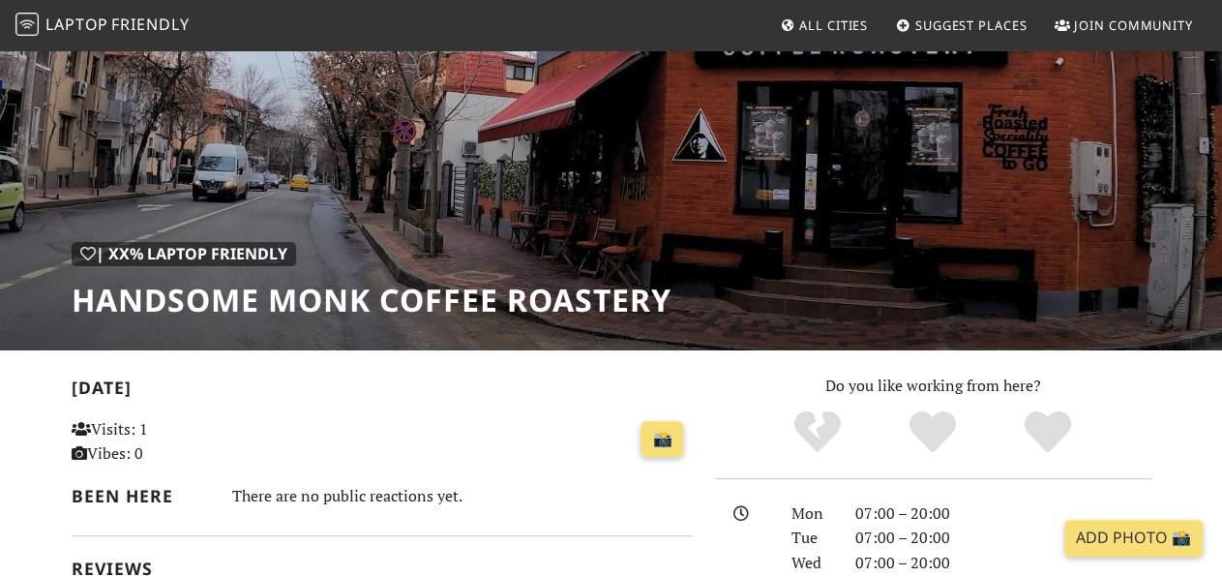
drag, startPoint x: 680, startPoint y: 312, endPoint x: 395, endPoint y: 330, distance: 286.1
click at [395, 330] on div "| XX% Laptop Friendly Handsome Monk Coffee Roastery" at bounding box center [611, 149] width 1222 height 403
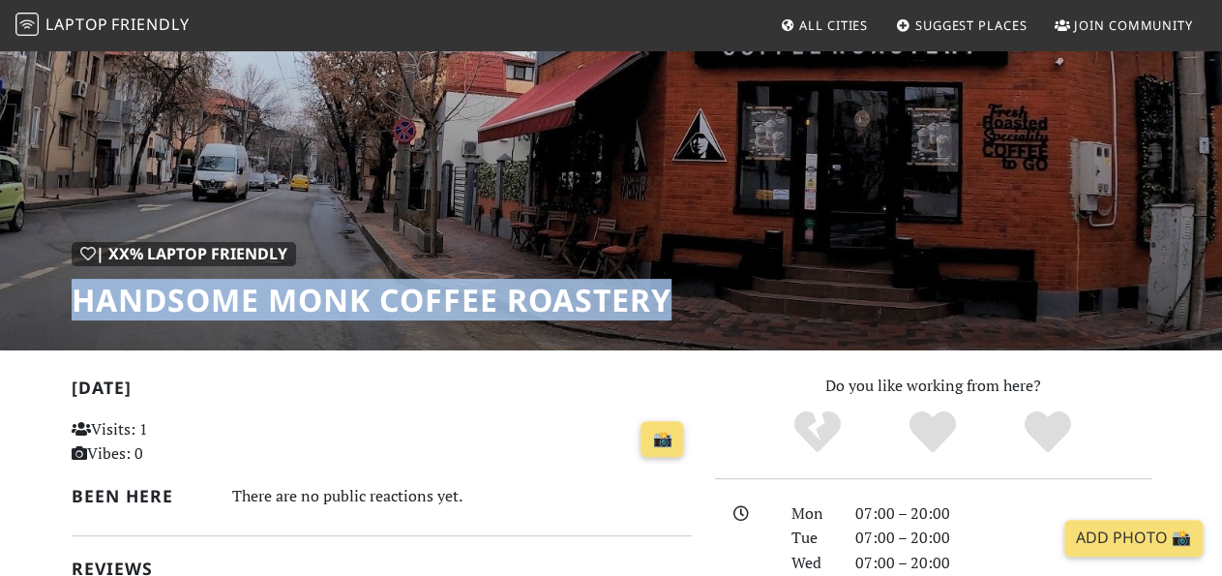
drag, startPoint x: 74, startPoint y: 301, endPoint x: 674, endPoint y: 303, distance: 600.0
click at [672, 303] on h1 "Handsome Monk Coffee Roastery" at bounding box center [372, 300] width 600 height 37
copy h1 "Handsome Monk Coffee Roastery"
